Goal: Information Seeking & Learning: Find contact information

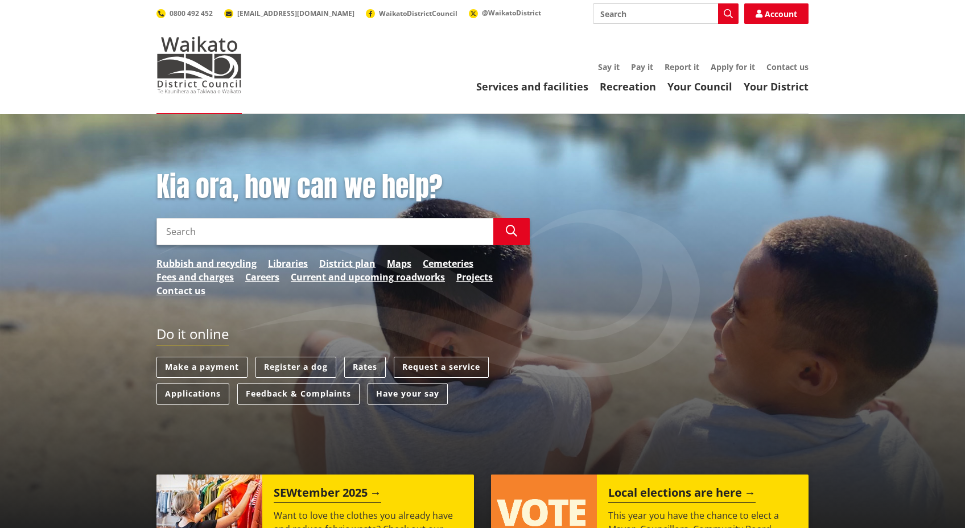
click at [176, 223] on input "Search" at bounding box center [325, 231] width 337 height 27
type input "te kauwhata"
click at [231, 228] on input "Search" at bounding box center [325, 231] width 337 height 27
click at [697, 80] on link "Your Council" at bounding box center [700, 87] width 65 height 14
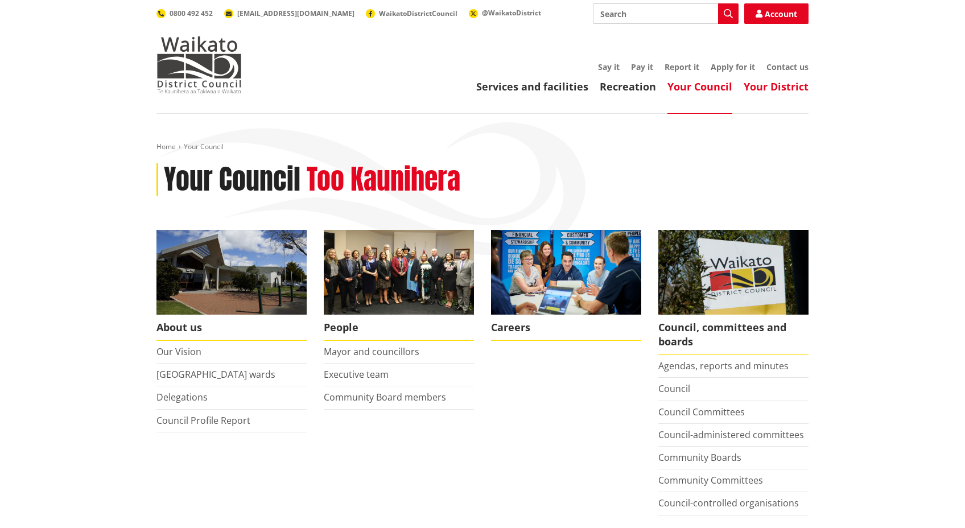
click at [779, 84] on link "Your District" at bounding box center [776, 87] width 65 height 14
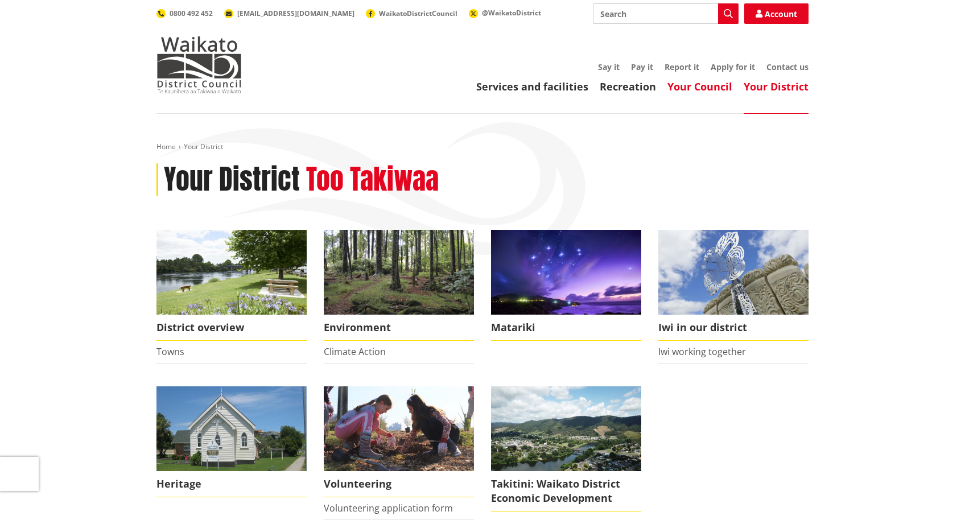
click at [681, 82] on link "Your Council" at bounding box center [700, 87] width 65 height 14
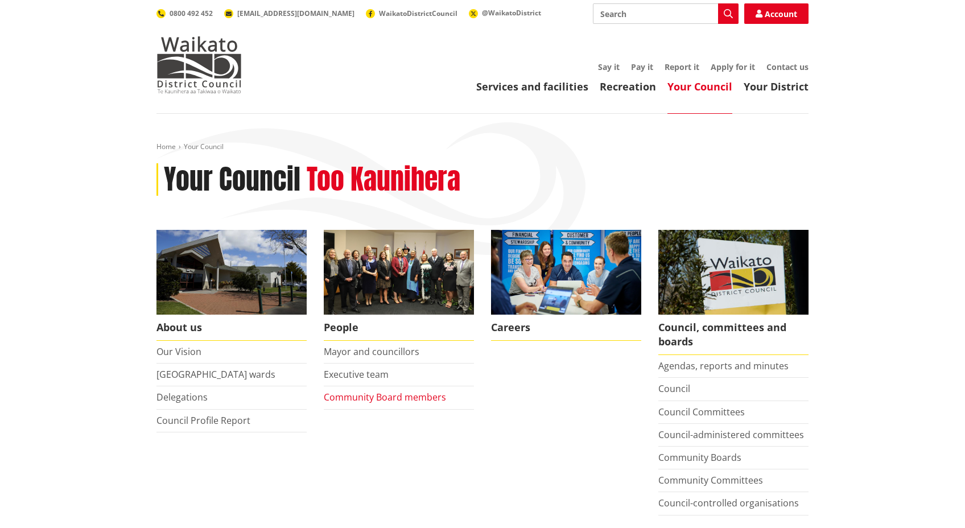
click at [392, 400] on link "Community Board members" at bounding box center [385, 397] width 122 height 13
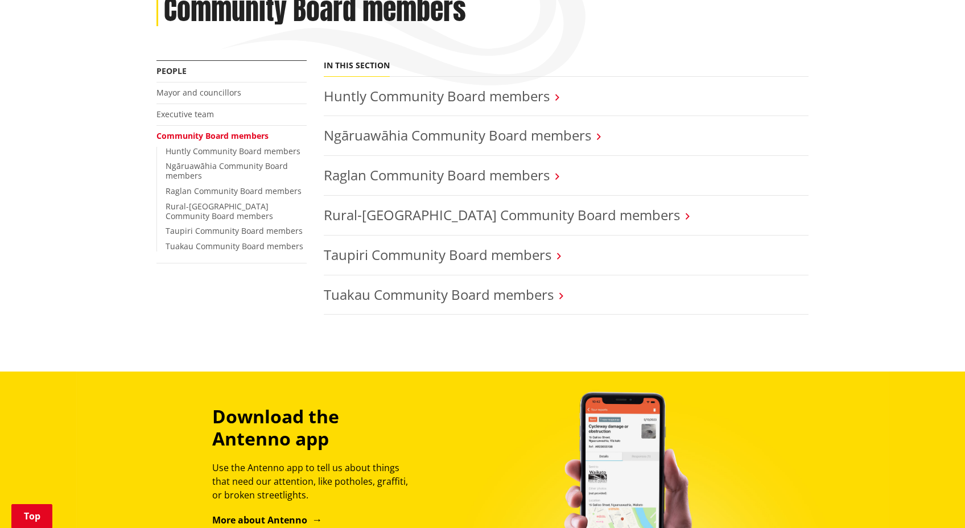
scroll to position [173, 0]
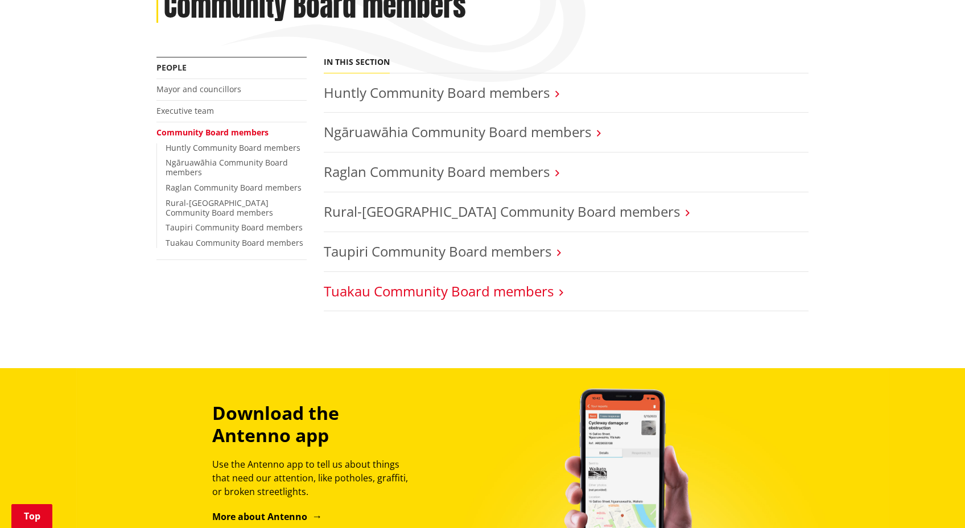
click at [434, 293] on link "Tuakau Community Board members" at bounding box center [439, 291] width 230 height 19
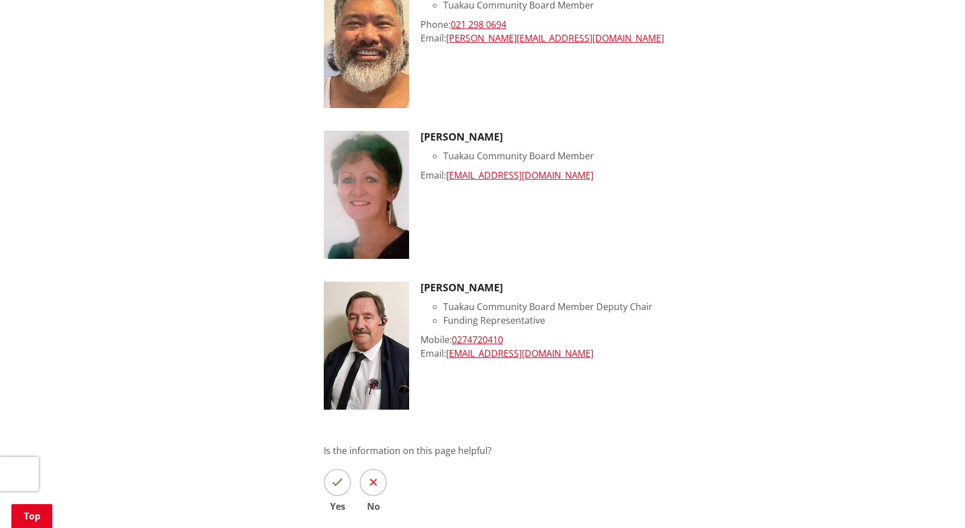
scroll to position [919, 0]
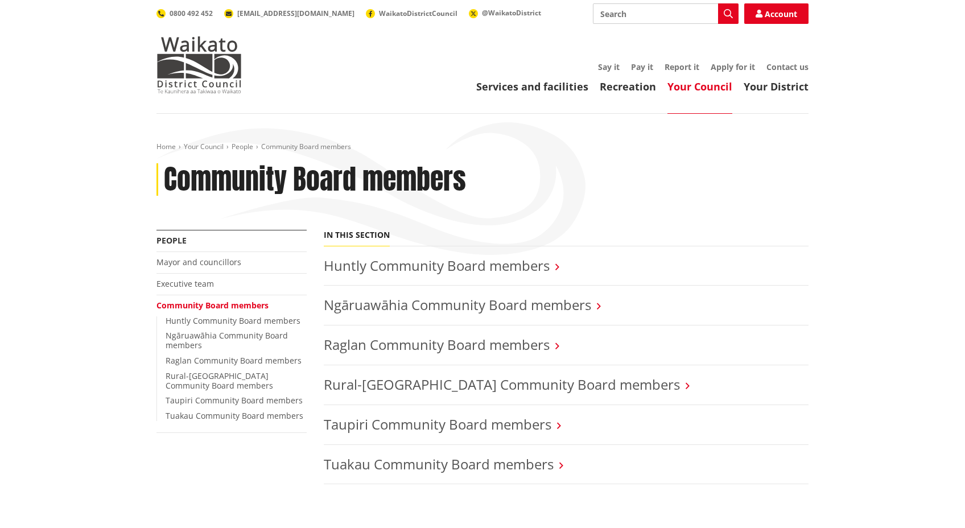
scroll to position [173, 0]
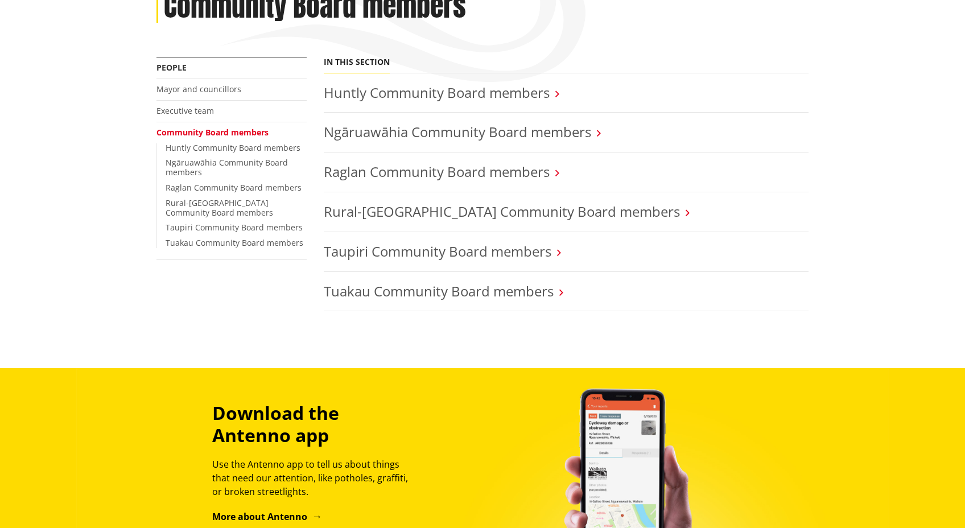
click at [184, 96] on li "Mayor and councillors" at bounding box center [232, 90] width 150 height 22
click at [187, 91] on link "Mayor and councillors" at bounding box center [199, 89] width 85 height 11
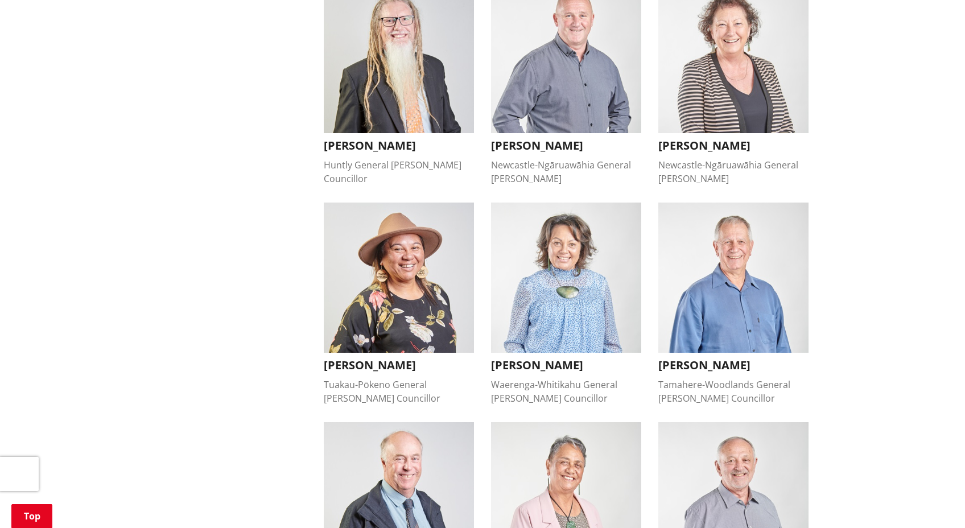
scroll to position [571, 0]
click at [561, 264] on img "button" at bounding box center [566, 278] width 150 height 150
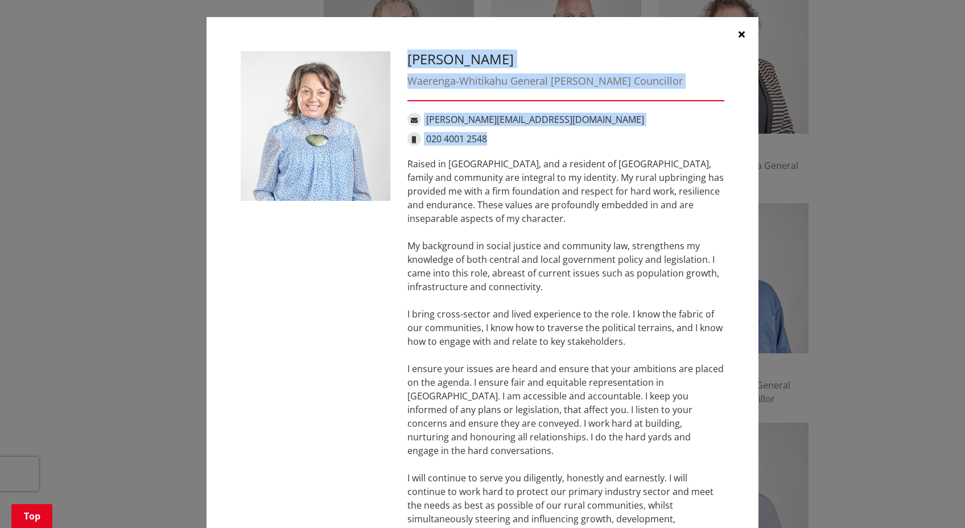
drag, startPoint x: 602, startPoint y: 137, endPoint x: 414, endPoint y: 63, distance: 202.4
click at [414, 63] on div "Marlene Raumati Waerenga-Whitikahu General Ward Councillor Marlene.Raumati@waid…" at bounding box center [566, 315] width 334 height 529
copy div "Marlene Raumati Waerenga-Whitikahu General Ward Councillor Marlene.Raumati@waid…"
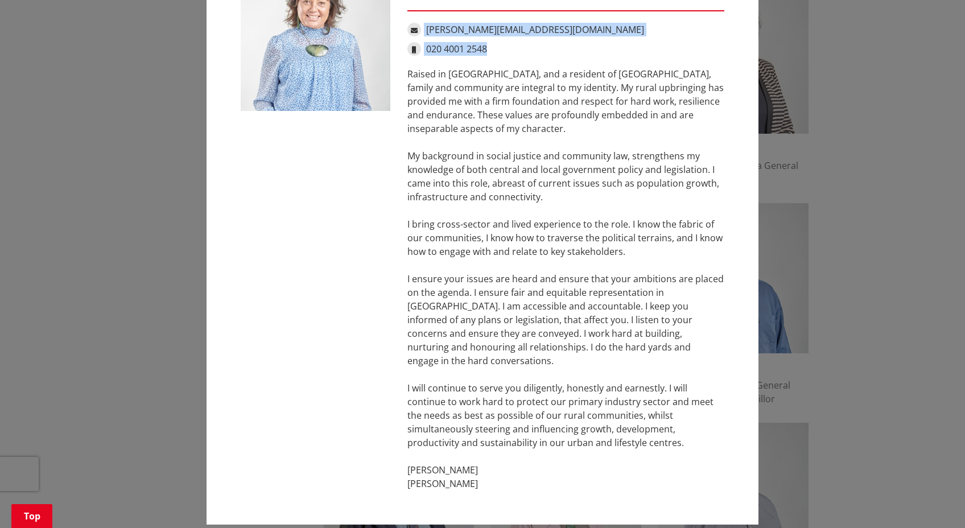
scroll to position [0, 0]
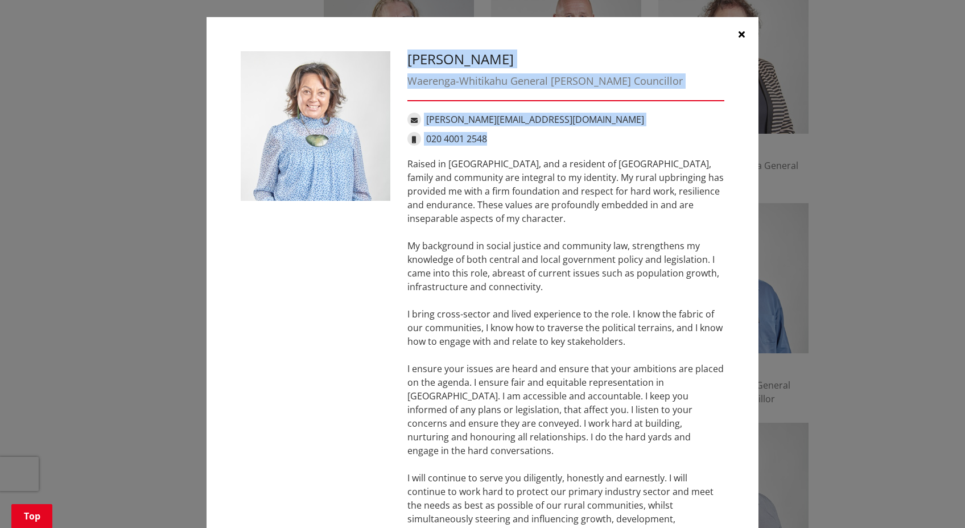
click at [743, 38] on icon "button" at bounding box center [742, 34] width 6 height 9
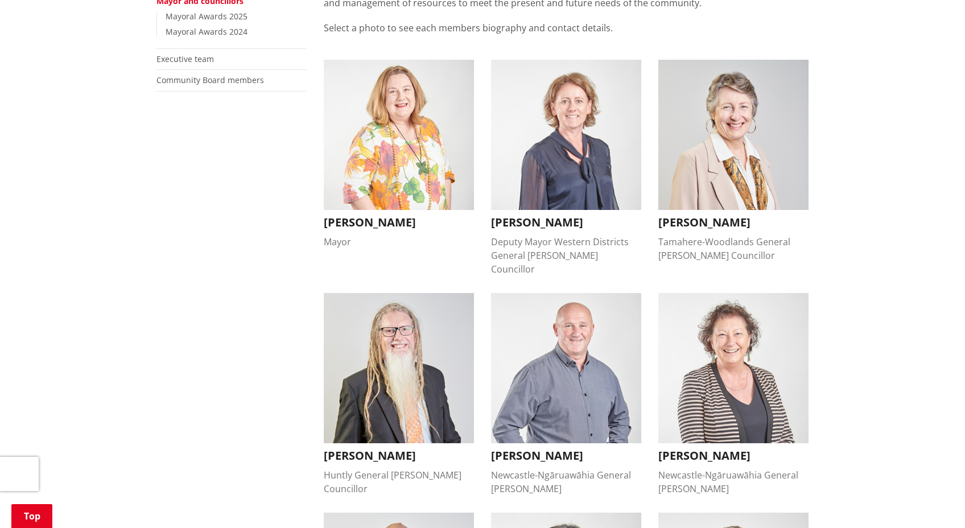
scroll to position [199, 0]
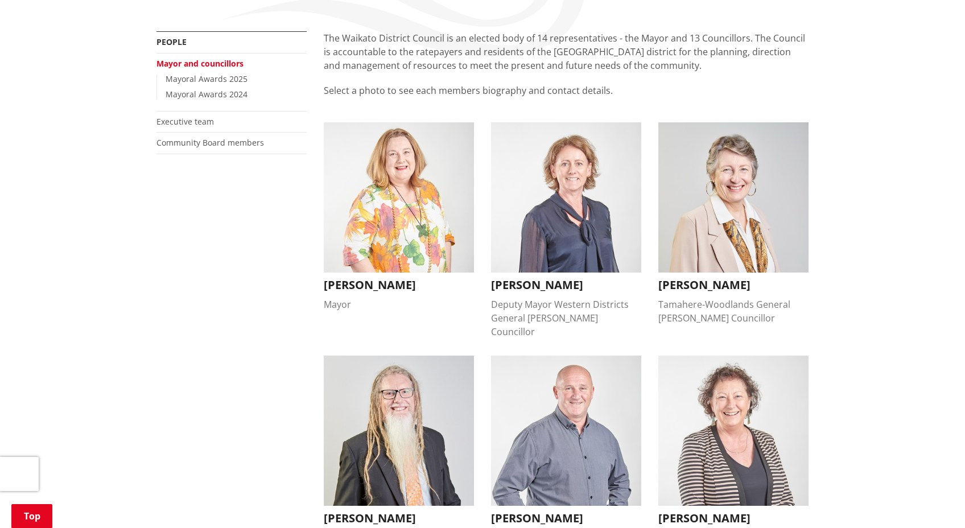
click at [340, 172] on img "button" at bounding box center [399, 197] width 150 height 150
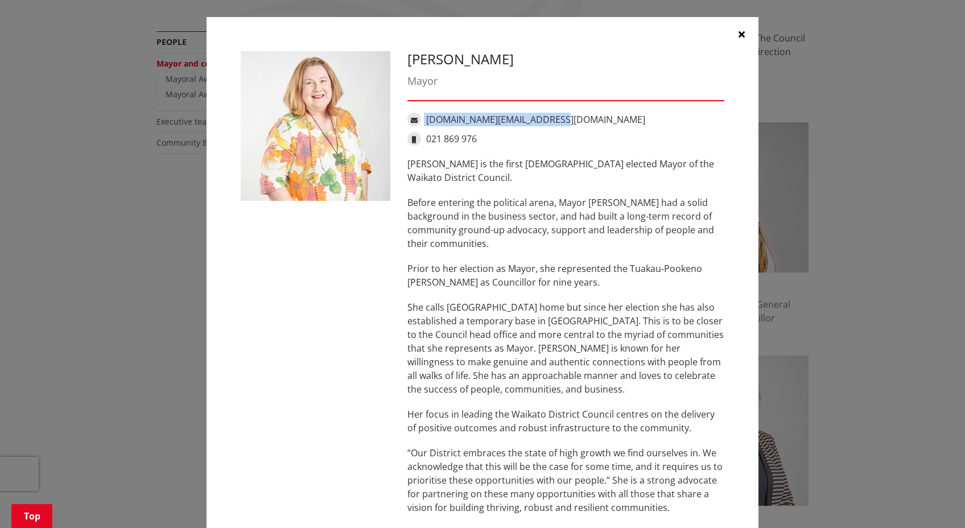
drag, startPoint x: 512, startPoint y: 113, endPoint x: 426, endPoint y: 110, distance: 86.0
click at [426, 110] on div "Jacqui Church Mayor jacqui.church@waidc.govt.nz 021 869 976 Jacqui Church is th…" at bounding box center [566, 348] width 334 height 595
copy div "jacqui.church@waidc.govt.nz"
click at [739, 32] on icon "button" at bounding box center [742, 34] width 6 height 9
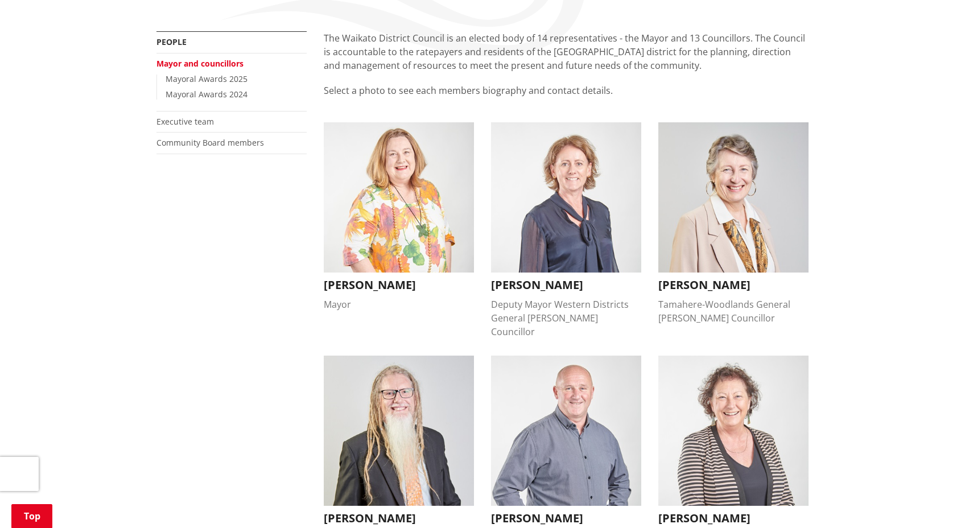
drag, startPoint x: 81, startPoint y: 229, endPoint x: 89, endPoint y: 228, distance: 8.7
